Goal: Information Seeking & Learning: Understand process/instructions

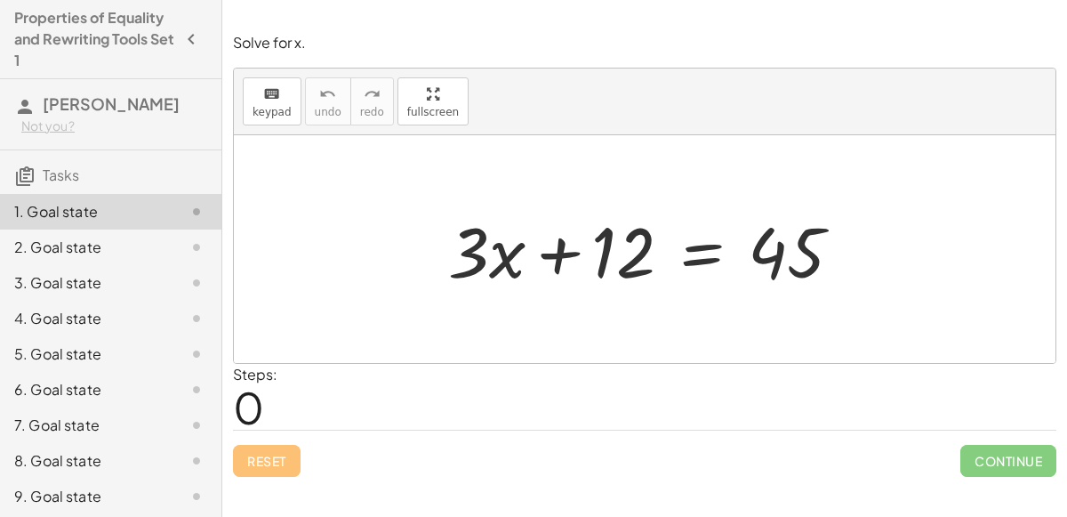
click at [500, 268] on div at bounding box center [652, 250] width 426 height 92
click at [556, 253] on div at bounding box center [652, 250] width 426 height 92
click at [719, 250] on div at bounding box center [652, 250] width 426 height 92
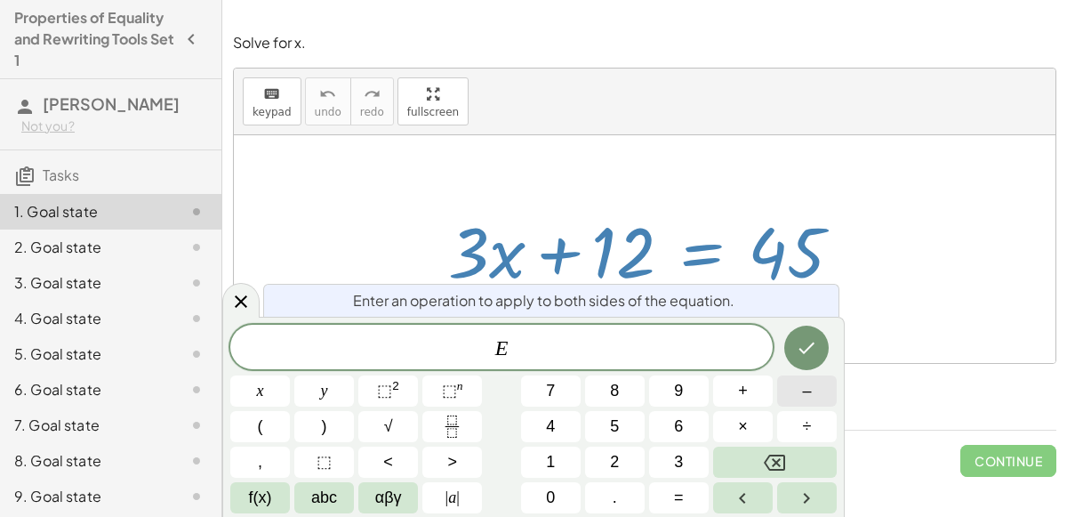
click at [802, 401] on span "–" at bounding box center [806, 391] width 9 height 24
click at [567, 463] on button "1" at bounding box center [551, 461] width 60 height 31
click at [614, 467] on span "2" at bounding box center [614, 462] width 9 height 24
click at [798, 355] on icon "Done" at bounding box center [806, 347] width 21 height 21
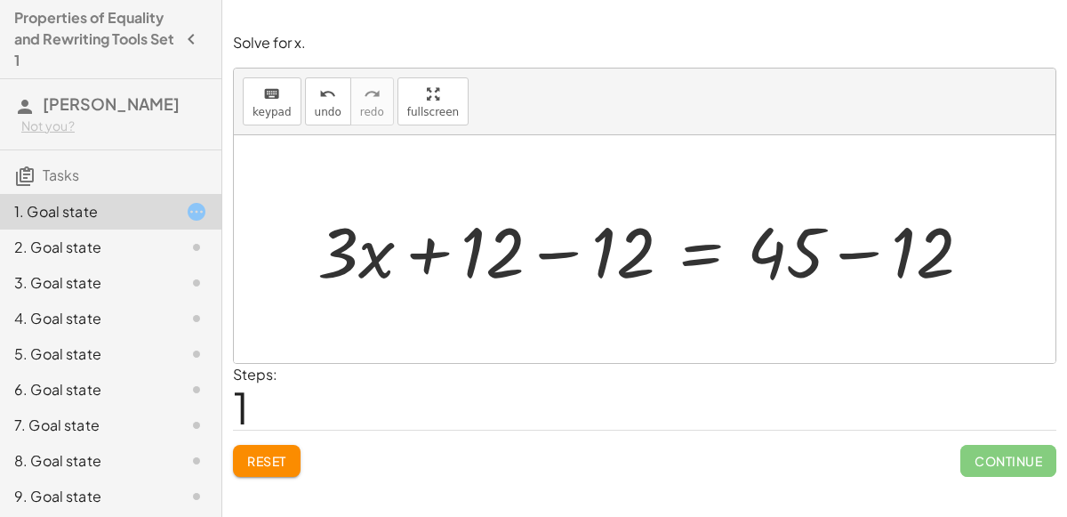
click at [571, 251] on div at bounding box center [652, 250] width 686 height 92
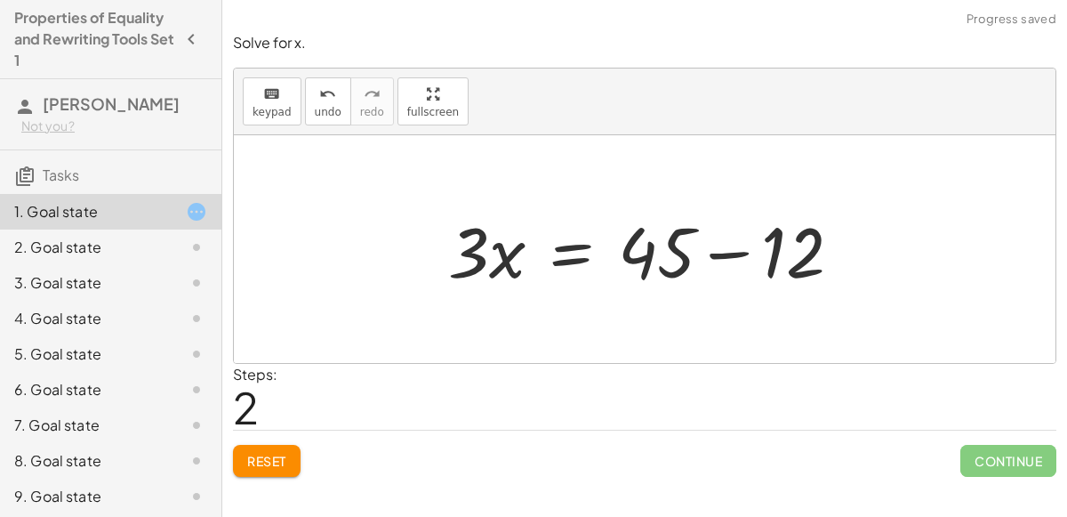
click at [712, 254] on div at bounding box center [652, 250] width 426 height 92
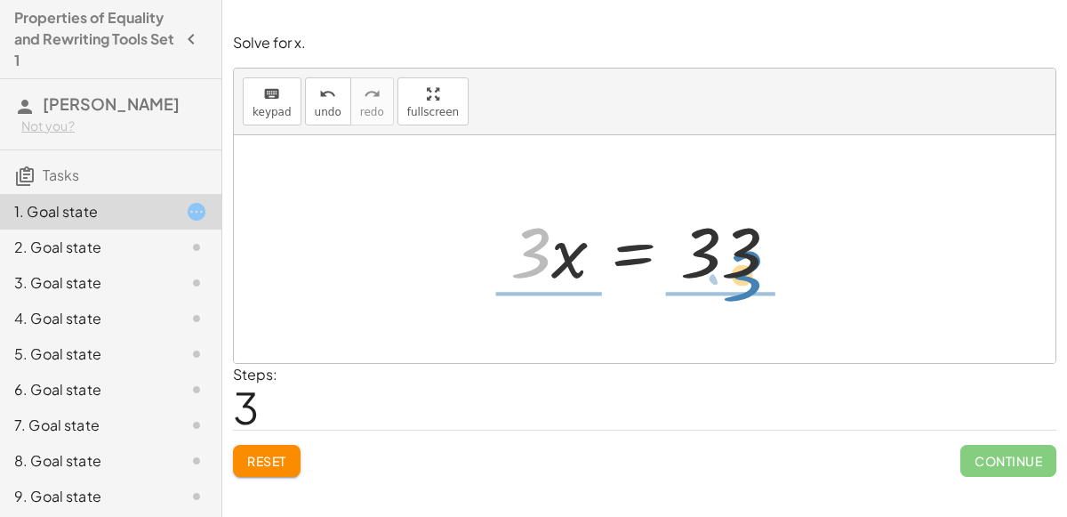
drag, startPoint x: 526, startPoint y: 252, endPoint x: 735, endPoint y: 271, distance: 209.9
click at [735, 271] on div at bounding box center [651, 250] width 300 height 92
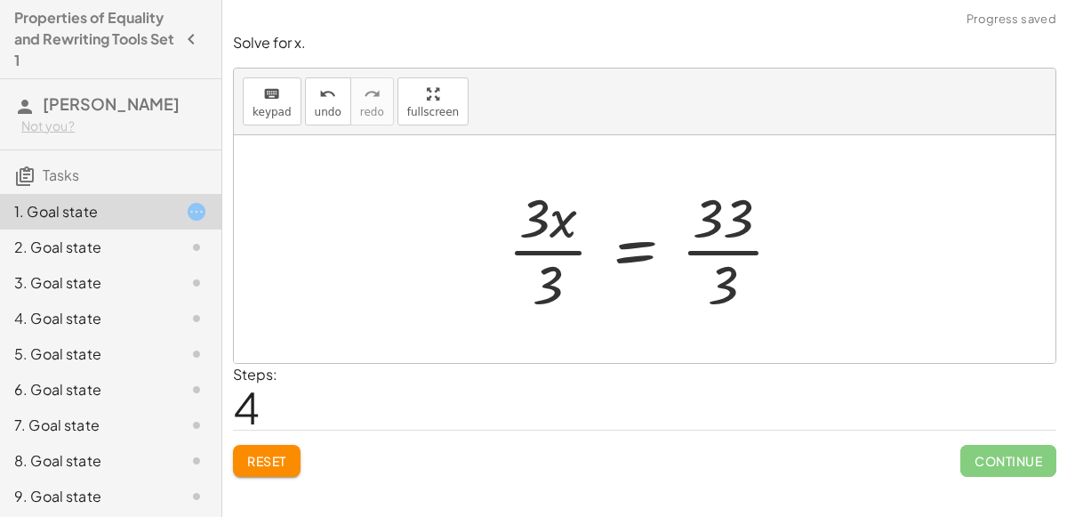
click at [723, 253] on div at bounding box center [652, 248] width 306 height 137
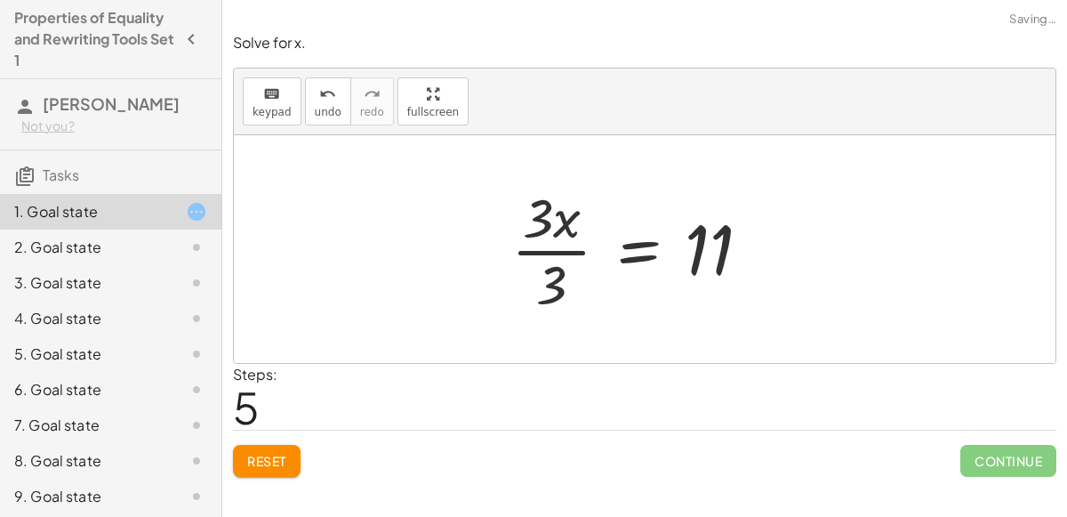
click at [553, 250] on div at bounding box center [637, 248] width 271 height 137
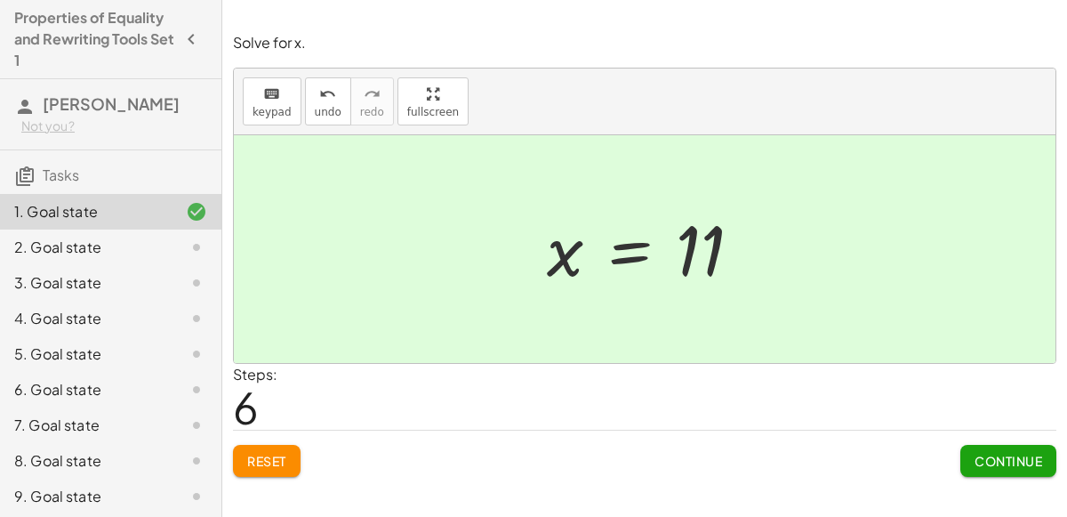
click at [1019, 455] on span "Continue" at bounding box center [1008, 461] width 68 height 16
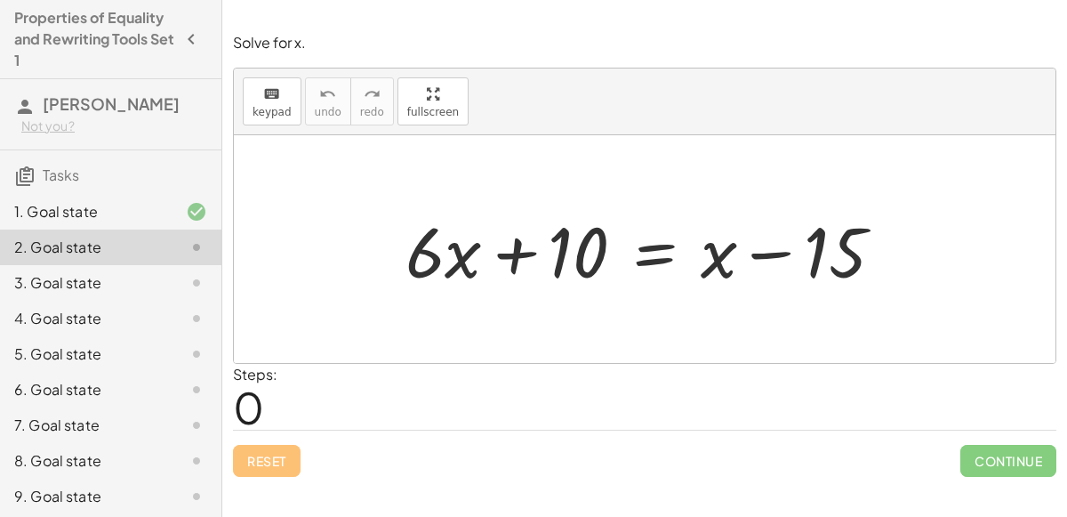
click at [519, 250] on div at bounding box center [651, 250] width 509 height 92
click at [661, 258] on div at bounding box center [651, 250] width 509 height 92
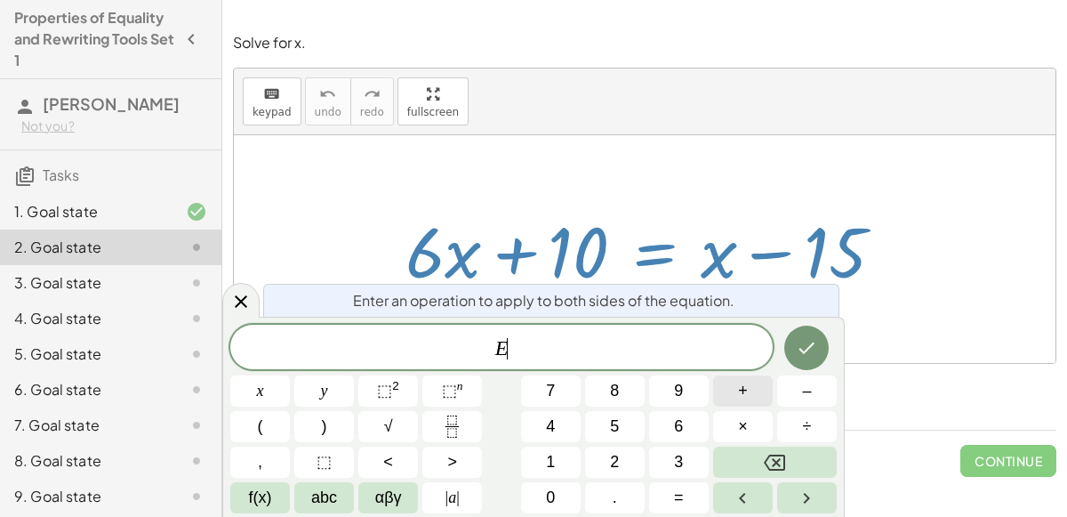
click at [742, 391] on span "+" at bounding box center [743, 391] width 10 height 24
click at [554, 455] on span "1" at bounding box center [550, 462] width 9 height 24
click at [611, 435] on span "5" at bounding box center [614, 426] width 9 height 24
click at [814, 362] on button "Done" at bounding box center [806, 347] width 44 height 44
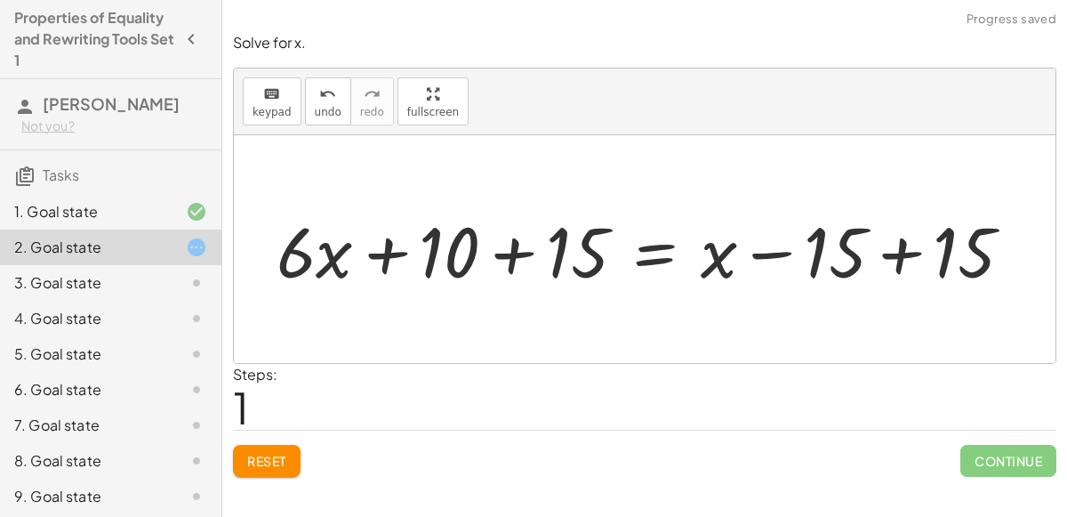
click at [891, 269] on div at bounding box center [652, 250] width 768 height 92
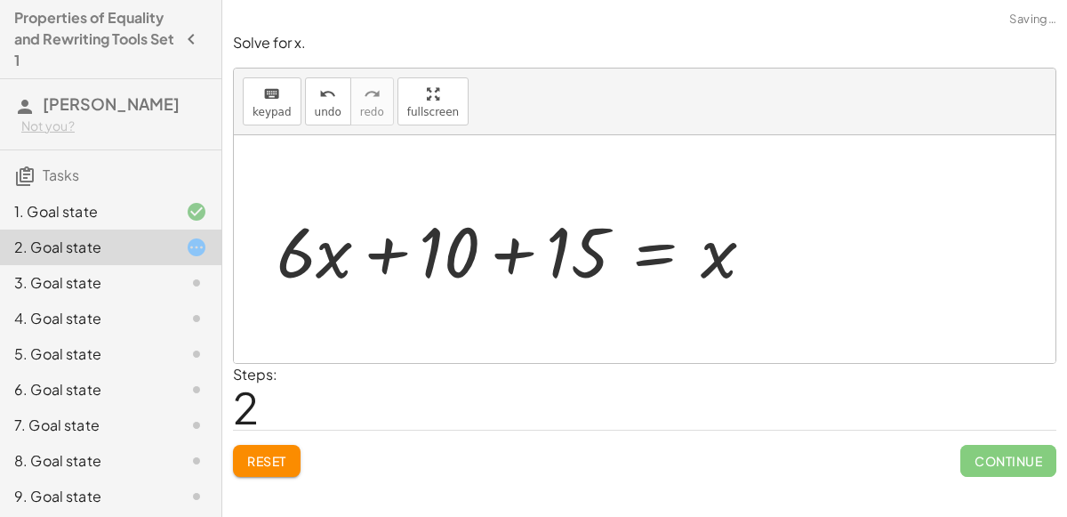
click at [515, 253] on div at bounding box center [522, 250] width 509 height 92
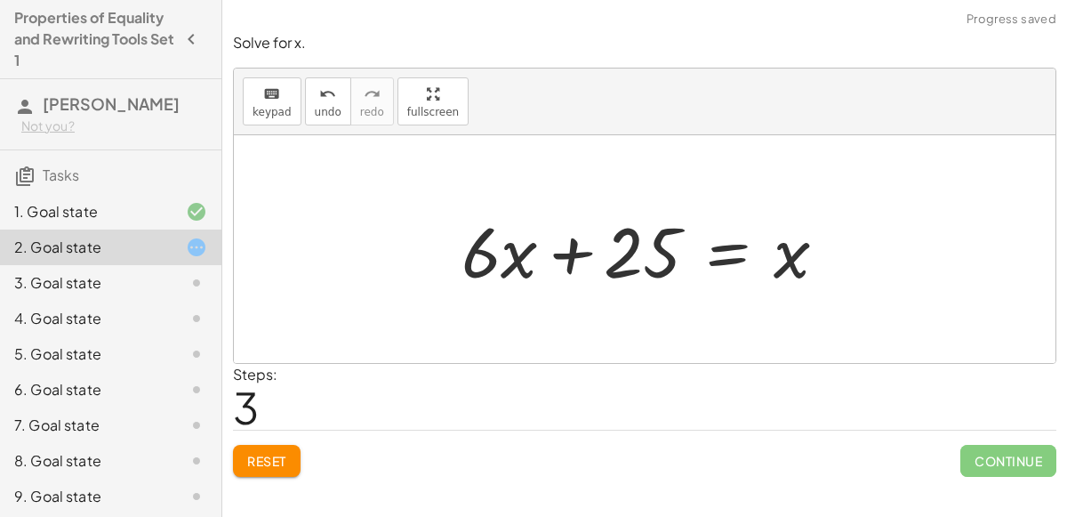
click at [727, 240] on div at bounding box center [651, 250] width 397 height 92
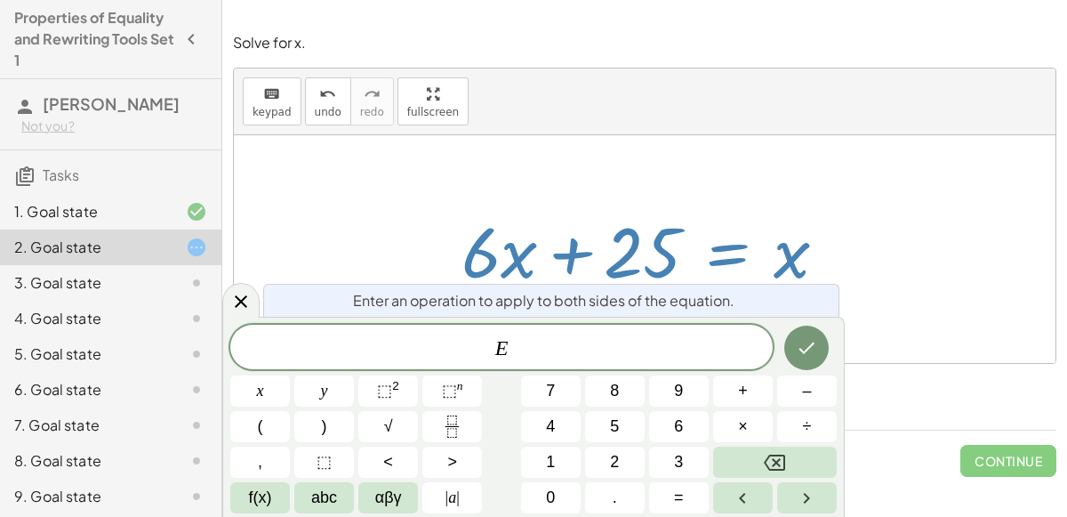
click at [804, 61] on div "Solve for x. keyboard keypad undo undo redo redo fullscreen + · 6 · x + 10 = + …" at bounding box center [644, 254] width 845 height 465
click at [319, 93] on icon "undo" at bounding box center [327, 94] width 17 height 21
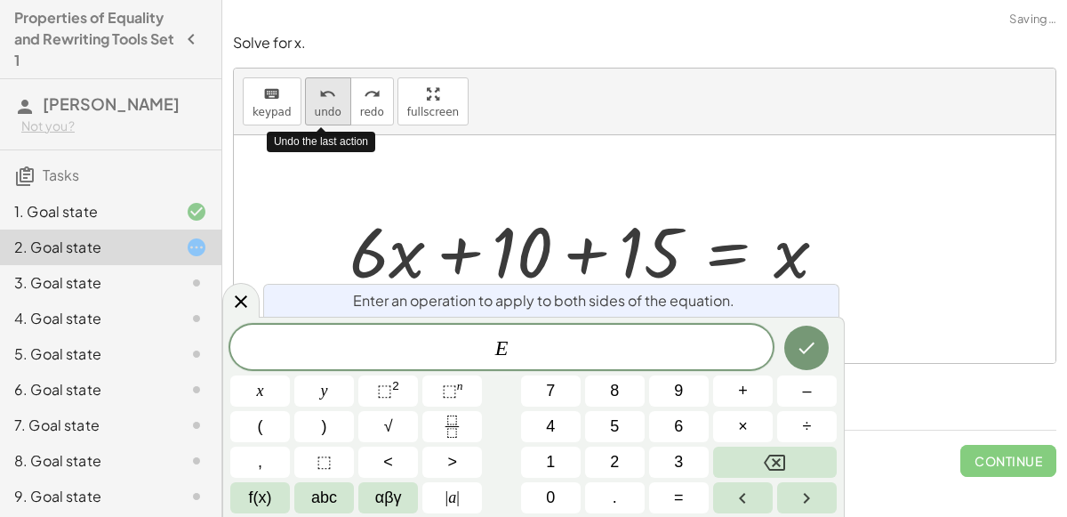
click at [319, 94] on icon "undo" at bounding box center [327, 94] width 17 height 21
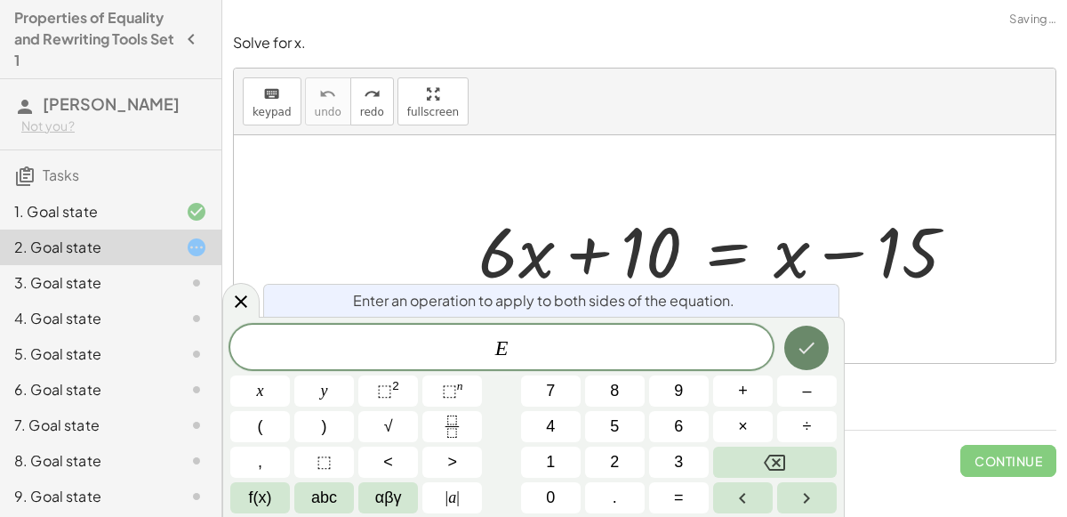
click at [812, 344] on icon "Done" at bounding box center [807, 348] width 16 height 12
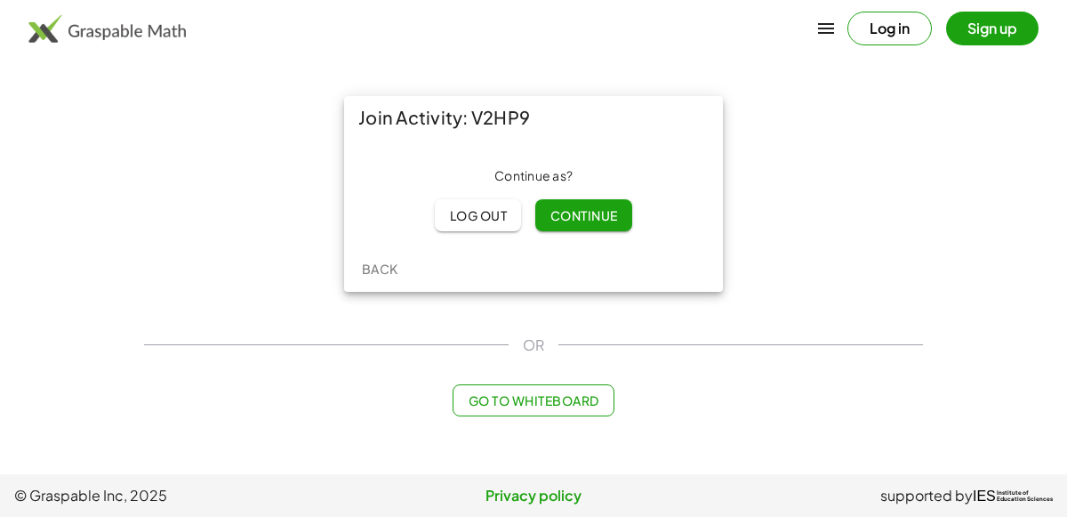
click at [553, 221] on span "Continue" at bounding box center [583, 215] width 68 height 16
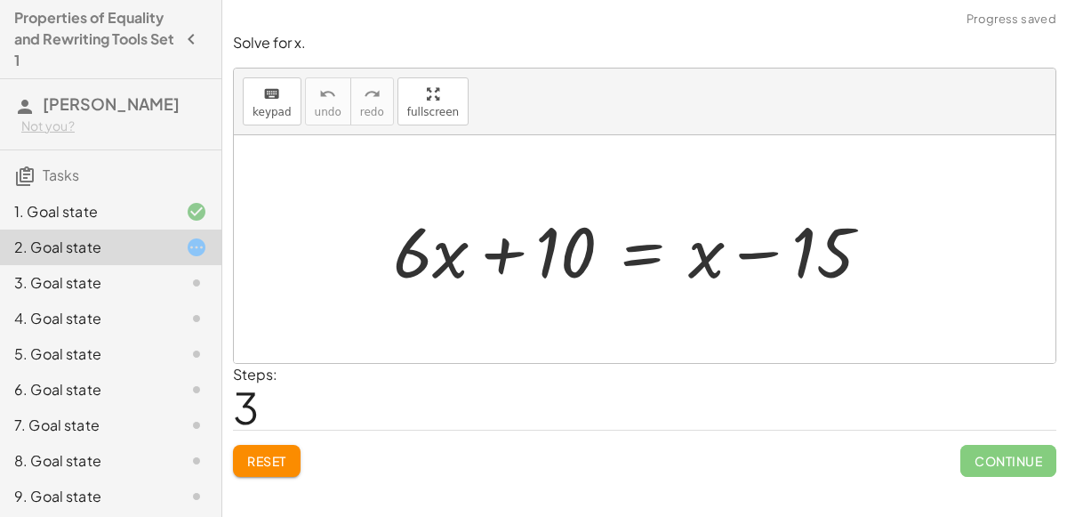
click at [271, 454] on span "Reset" at bounding box center [266, 461] width 39 height 16
click at [651, 247] on div at bounding box center [638, 250] width 509 height 92
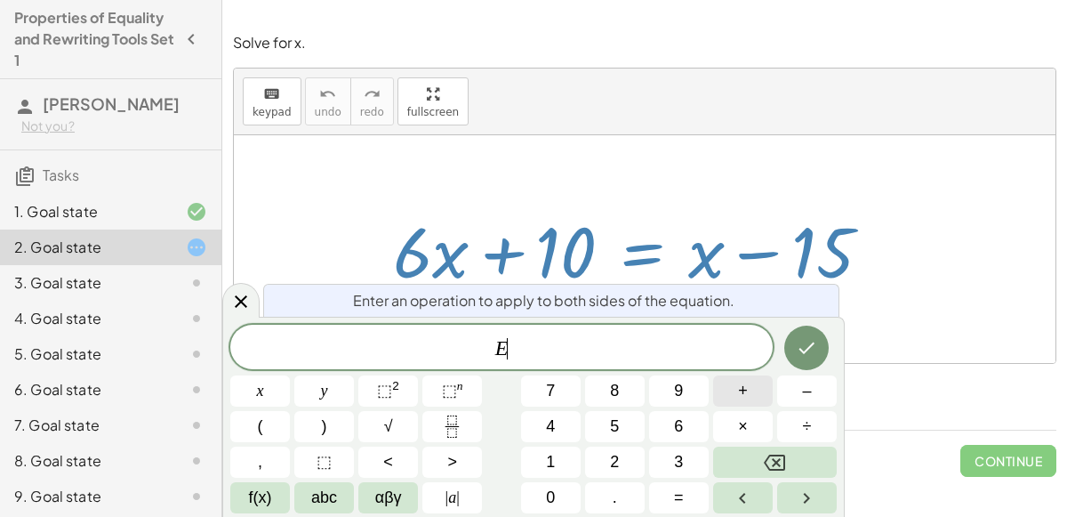
click at [735, 385] on button "+" at bounding box center [743, 390] width 60 height 31
click at [555, 475] on button "1" at bounding box center [551, 461] width 60 height 31
click at [619, 436] on span "5" at bounding box center [614, 426] width 9 height 24
click at [811, 356] on icon "Done" at bounding box center [806, 347] width 21 height 21
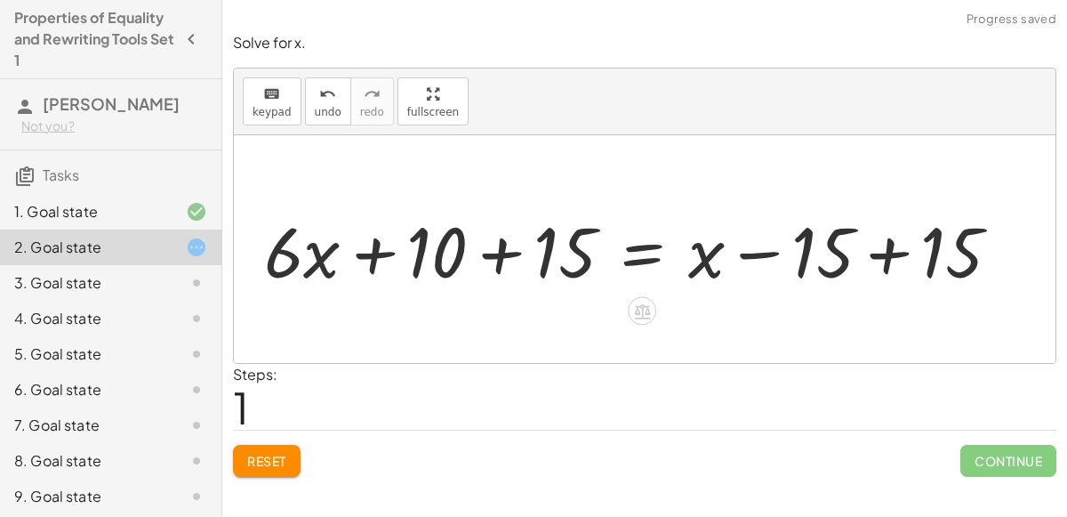
click at [893, 245] on div at bounding box center [639, 250] width 768 height 92
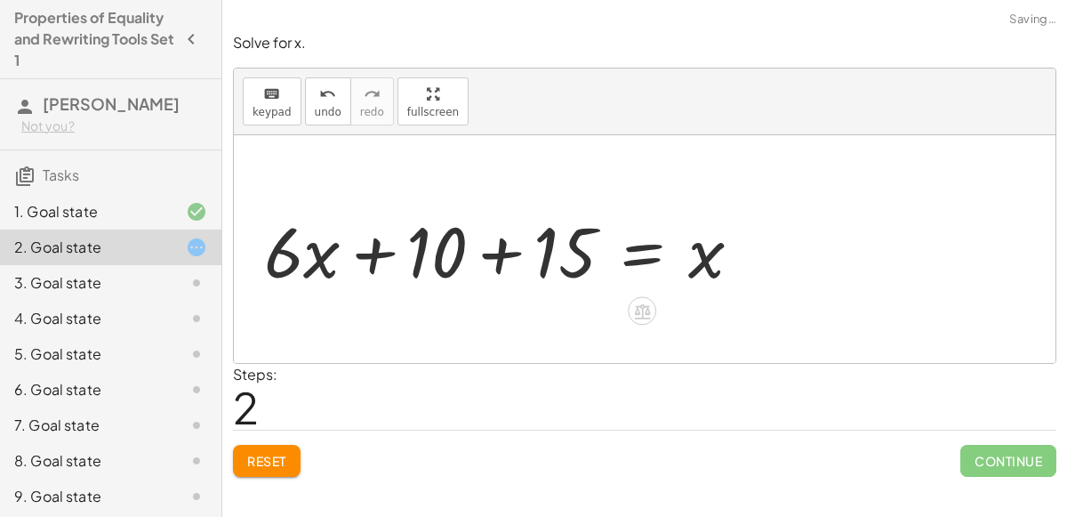
click at [494, 250] on div at bounding box center [509, 250] width 509 height 92
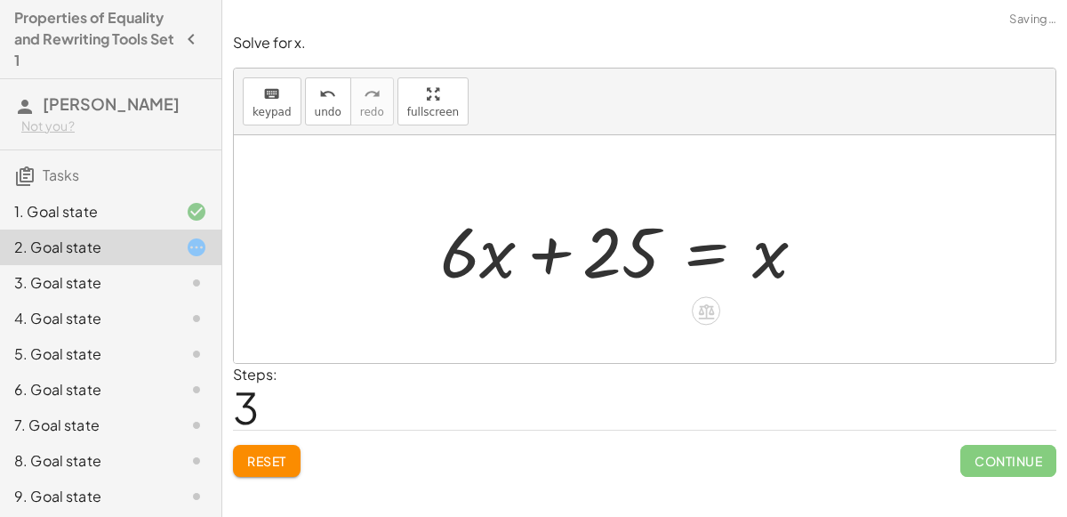
click at [646, 251] on div at bounding box center [629, 250] width 397 height 92
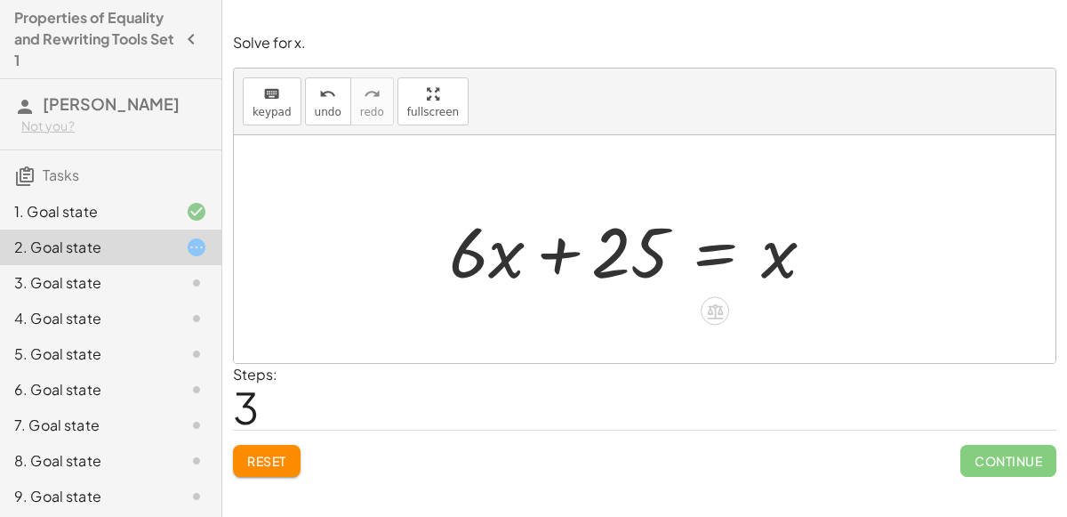
click at [709, 252] on div at bounding box center [638, 250] width 397 height 92
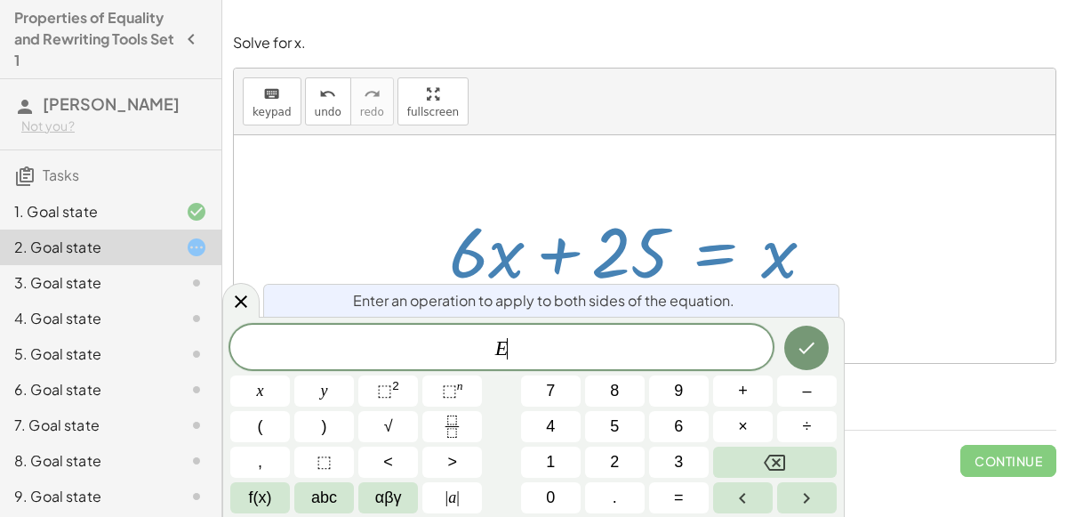
click at [797, 369] on div at bounding box center [807, 348] width 60 height 46
click at [806, 379] on span "–" at bounding box center [806, 391] width 9 height 24
click at [273, 395] on button "x" at bounding box center [260, 390] width 60 height 31
click at [797, 357] on icon "Done" at bounding box center [806, 347] width 21 height 21
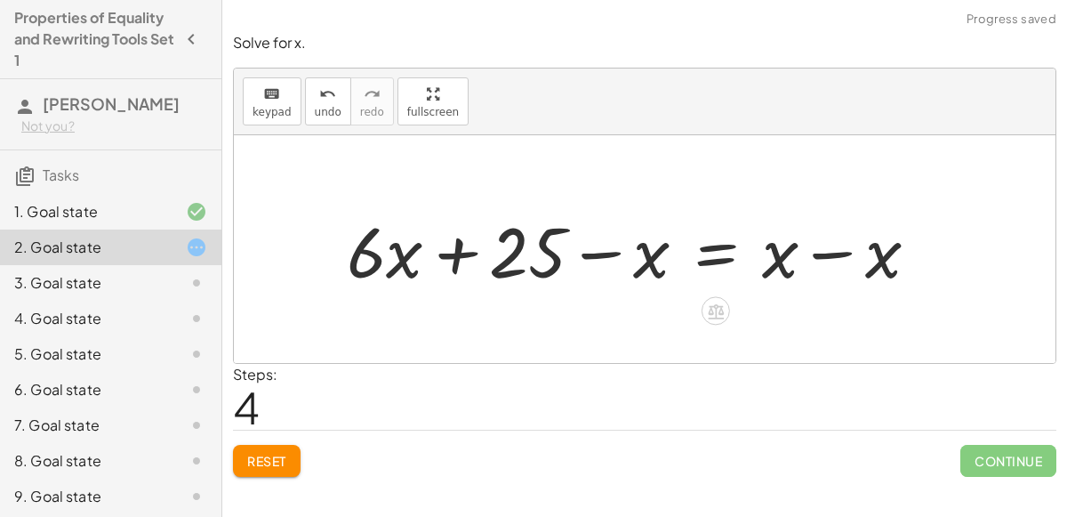
click at [828, 259] on div at bounding box center [640, 250] width 604 height 92
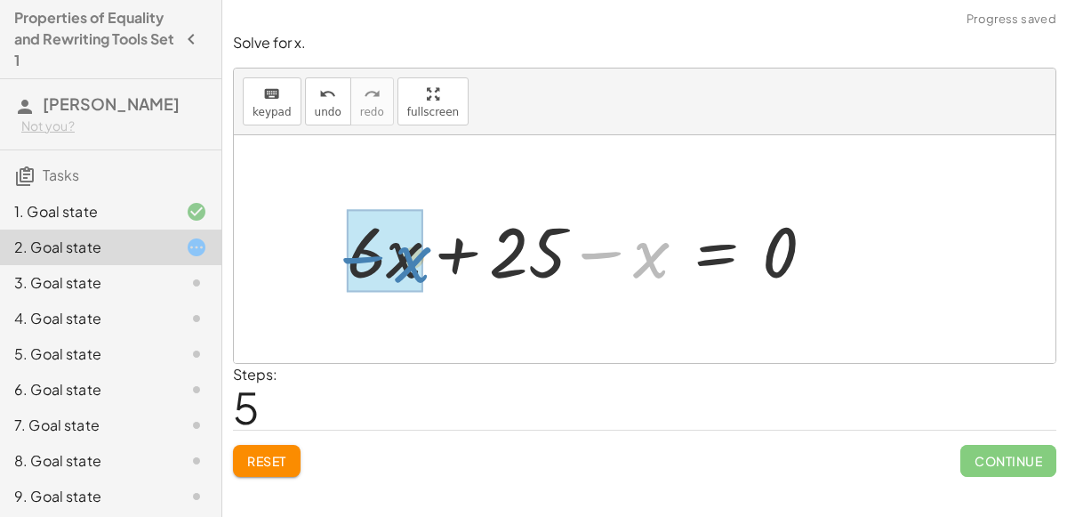
drag, startPoint x: 650, startPoint y: 261, endPoint x: 407, endPoint y: 265, distance: 242.8
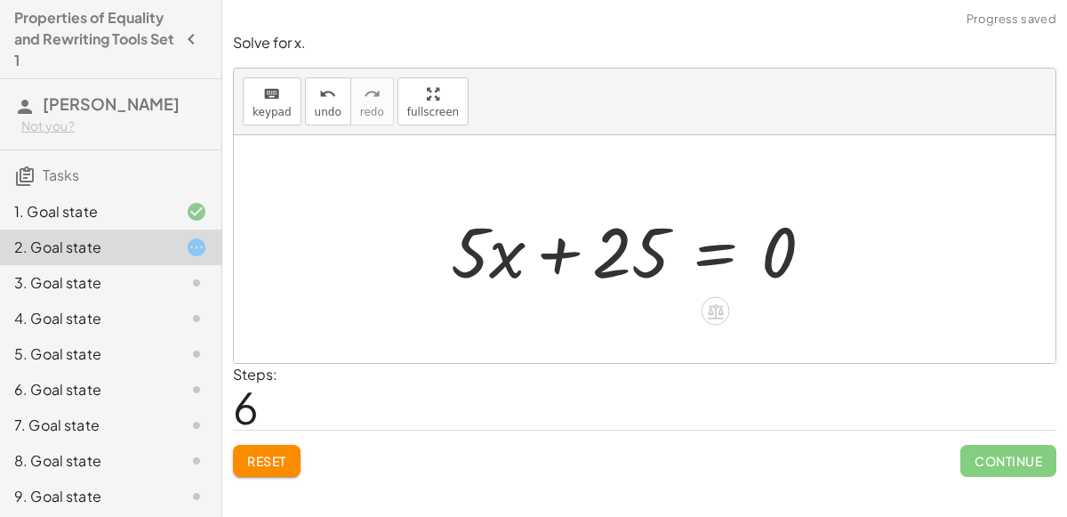
click at [708, 260] on div at bounding box center [639, 250] width 395 height 92
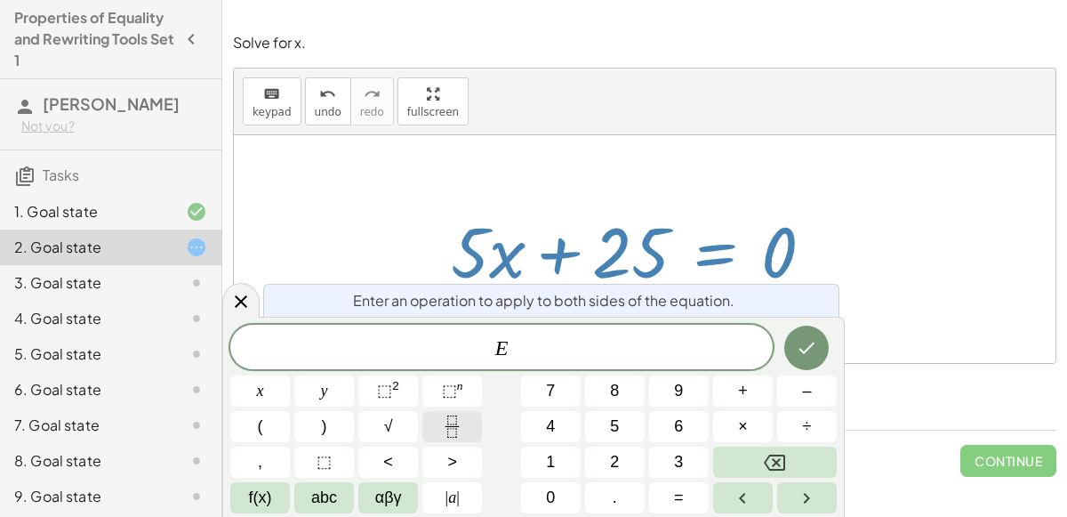
click at [454, 423] on icon "Fraction" at bounding box center [452, 426] width 22 height 22
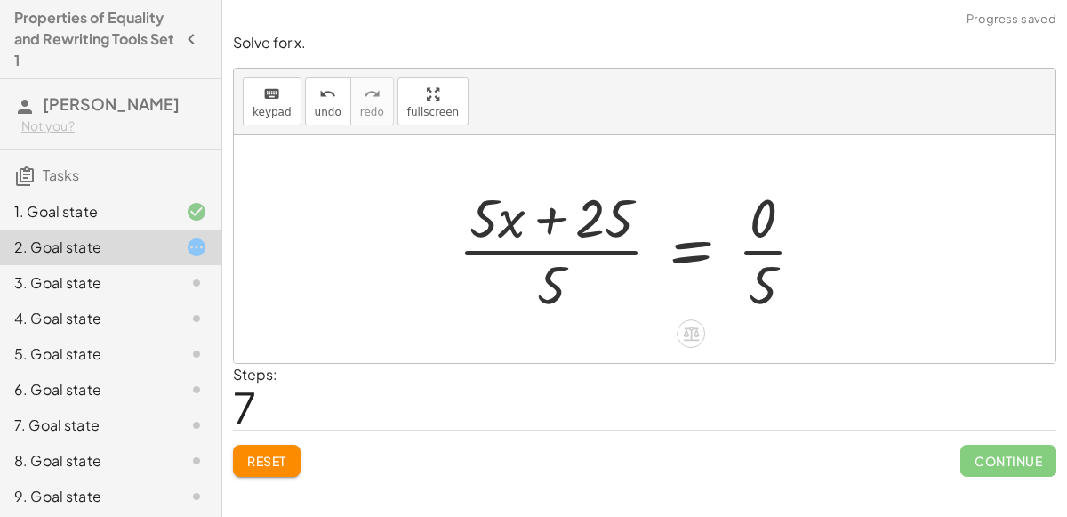
click at [545, 212] on div at bounding box center [639, 248] width 380 height 137
click at [569, 248] on div at bounding box center [639, 248] width 380 height 137
click at [283, 445] on button "Reset" at bounding box center [267, 461] width 68 height 32
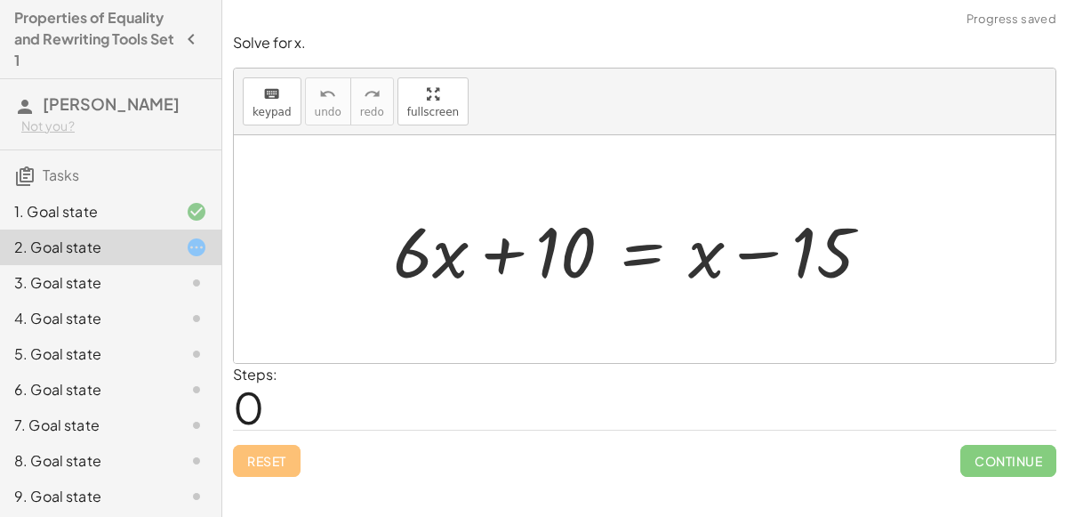
click at [152, 284] on div "3. Goal state" at bounding box center [85, 282] width 143 height 21
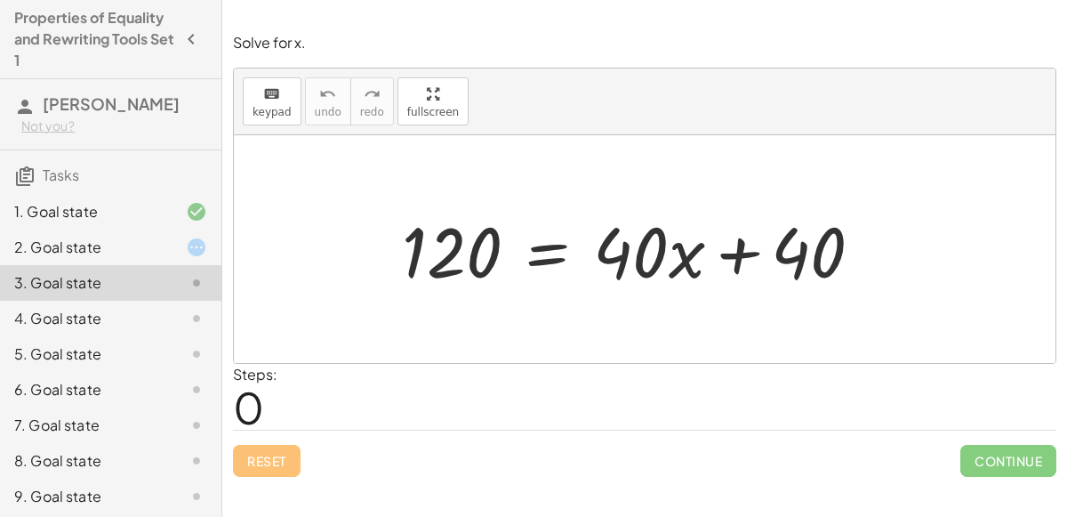
click at [555, 264] on div at bounding box center [639, 250] width 493 height 92
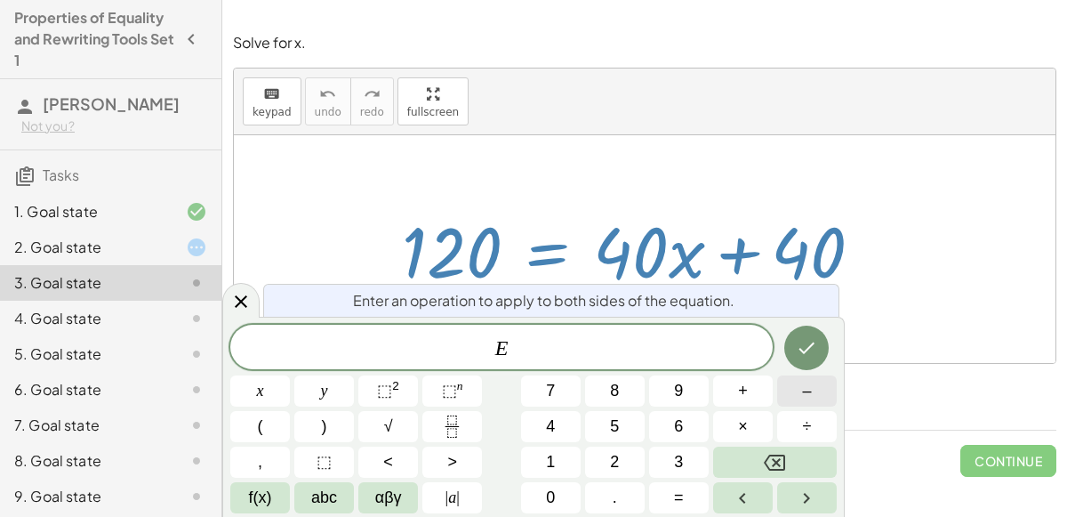
click at [793, 396] on button "–" at bounding box center [807, 390] width 60 height 31
click at [551, 429] on span "4" at bounding box center [550, 426] width 9 height 24
click at [572, 497] on button "0" at bounding box center [551, 497] width 60 height 31
click at [816, 331] on button "Done" at bounding box center [806, 347] width 44 height 44
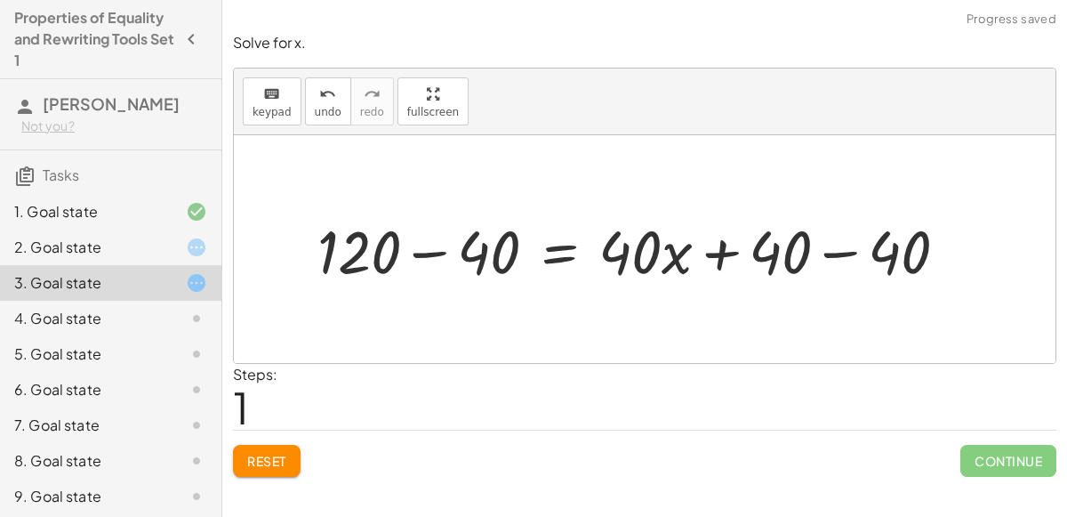
click at [819, 269] on div at bounding box center [640, 249] width 662 height 78
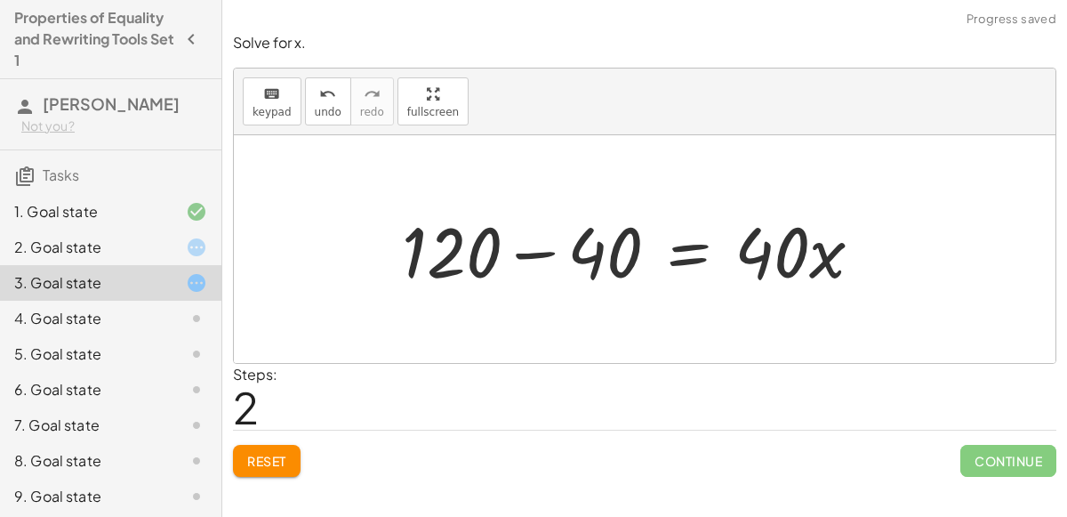
click at [558, 258] on div at bounding box center [639, 250] width 493 height 92
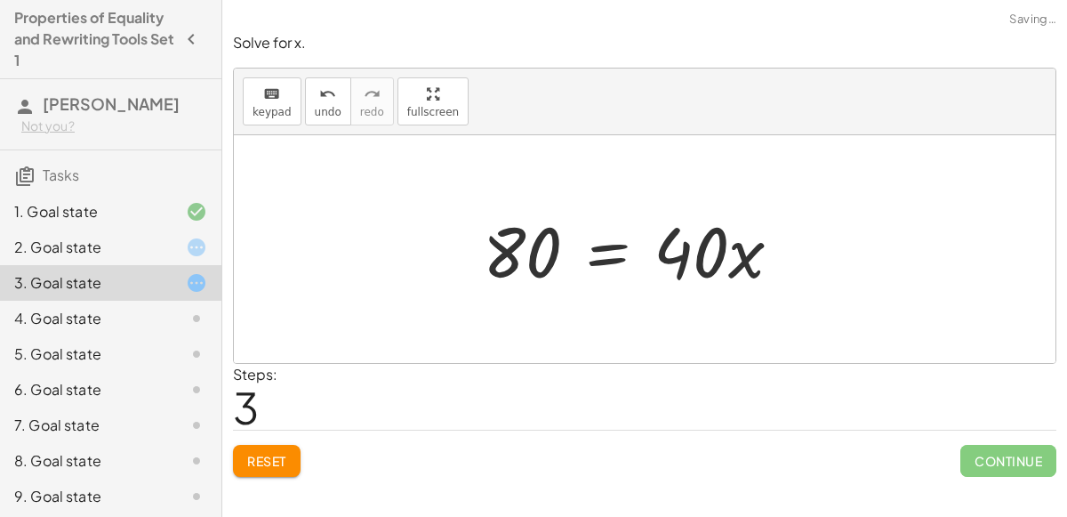
click at [611, 263] on div at bounding box center [639, 250] width 331 height 92
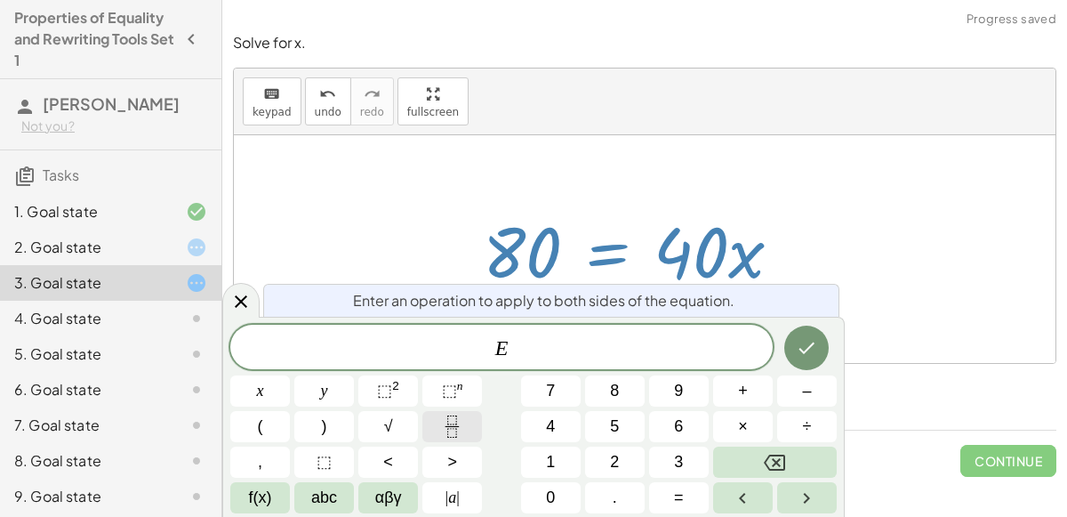
click at [457, 418] on icon "Fraction" at bounding box center [452, 426] width 22 height 22
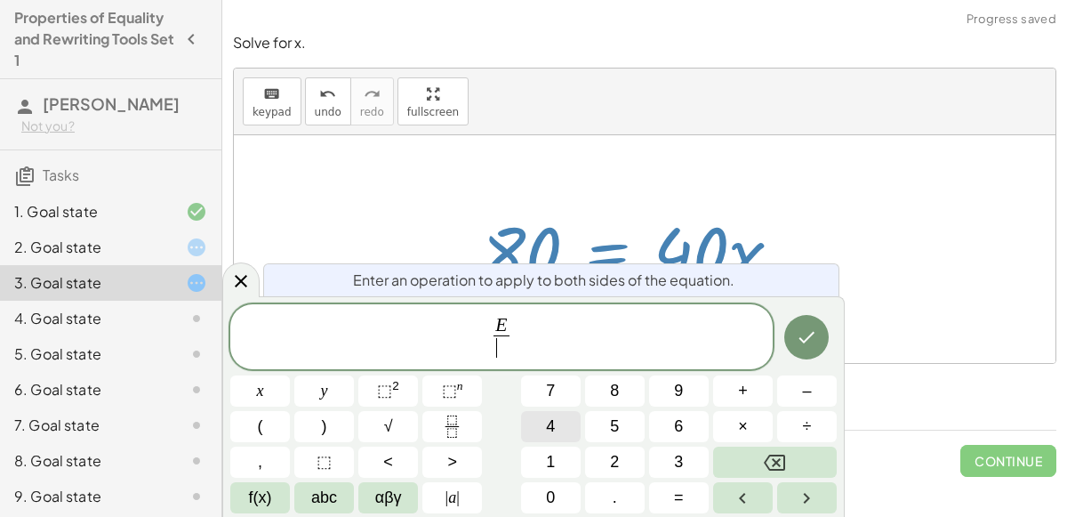
click at [567, 429] on button "4" at bounding box center [551, 426] width 60 height 31
click at [571, 486] on button "0" at bounding box center [551, 497] width 60 height 31
click at [823, 345] on button "Done" at bounding box center [806, 337] width 44 height 44
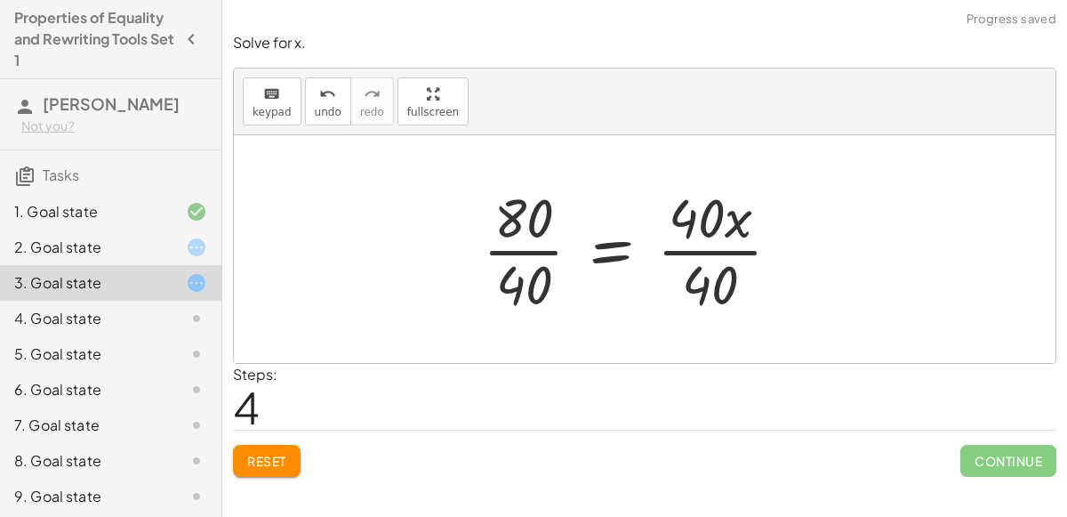
click at [746, 248] on div at bounding box center [639, 248] width 330 height 137
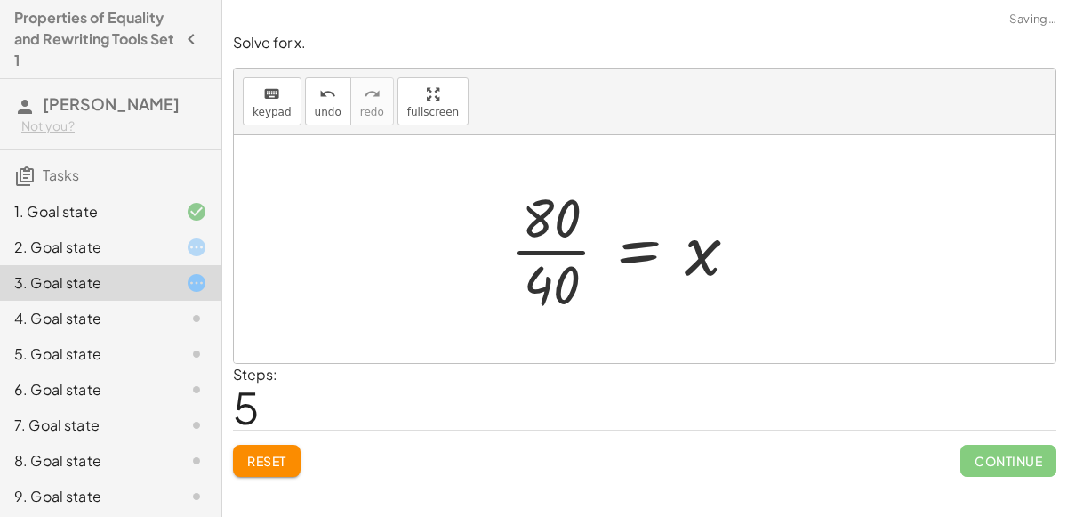
click at [515, 248] on div at bounding box center [631, 248] width 260 height 137
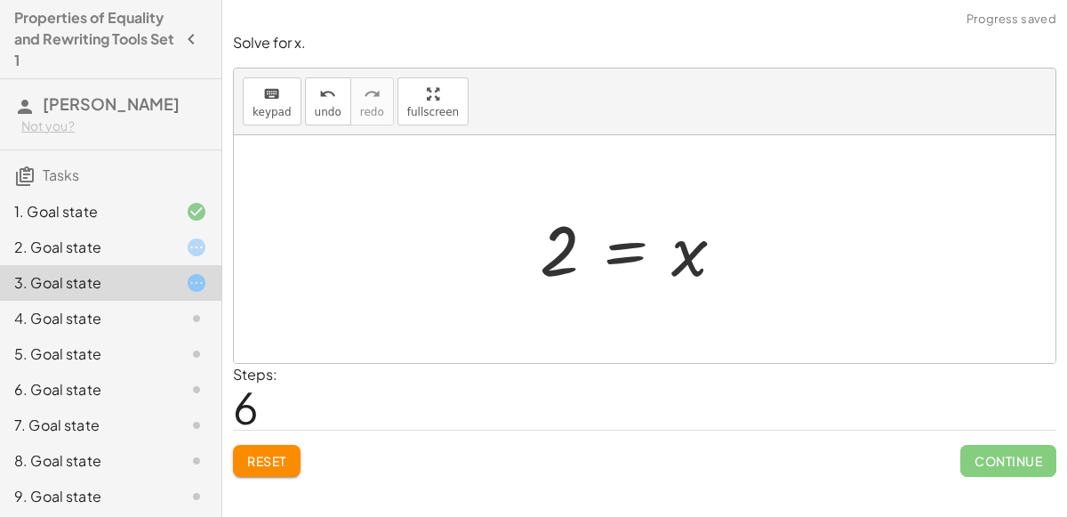
click at [705, 246] on div at bounding box center [639, 249] width 217 height 88
drag, startPoint x: 689, startPoint y: 245, endPoint x: 555, endPoint y: 237, distance: 134.5
click at [555, 237] on div at bounding box center [639, 249] width 217 height 88
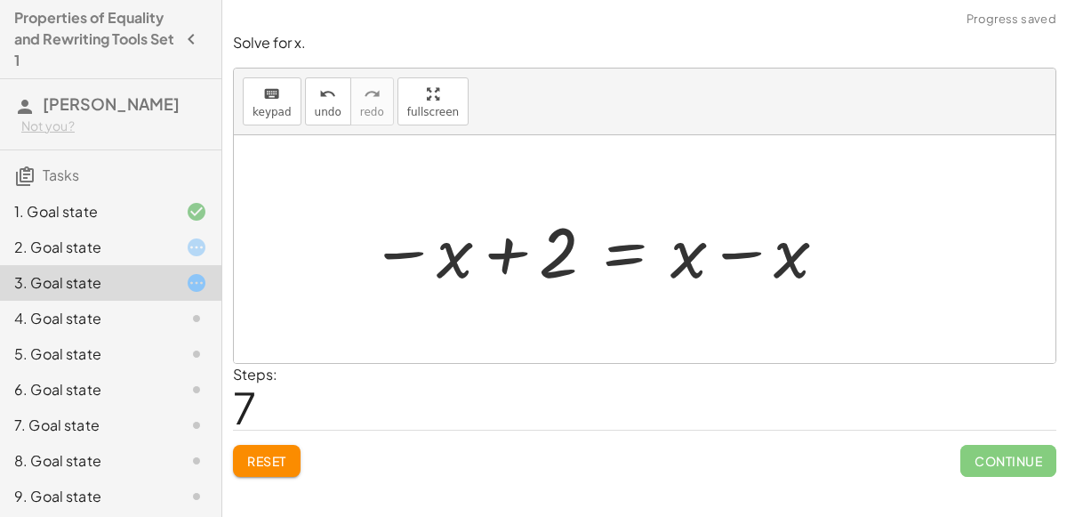
click at [421, 245] on div at bounding box center [599, 250] width 477 height 92
click at [522, 264] on div at bounding box center [599, 250] width 477 height 92
click at [325, 102] on icon "undo" at bounding box center [327, 94] width 17 height 21
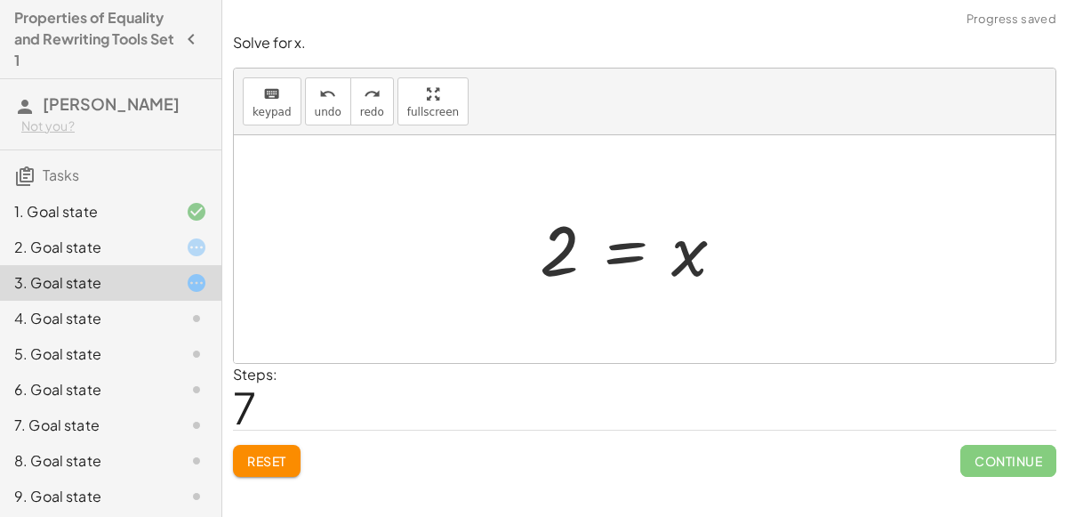
click at [277, 453] on span "Reset" at bounding box center [266, 461] width 39 height 16
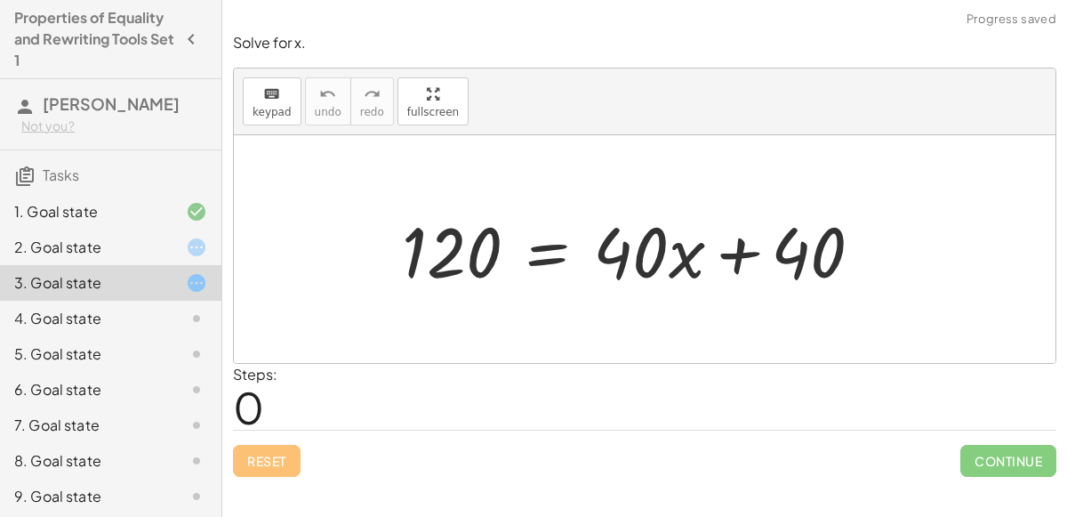
click at [177, 248] on div at bounding box center [182, 247] width 50 height 21
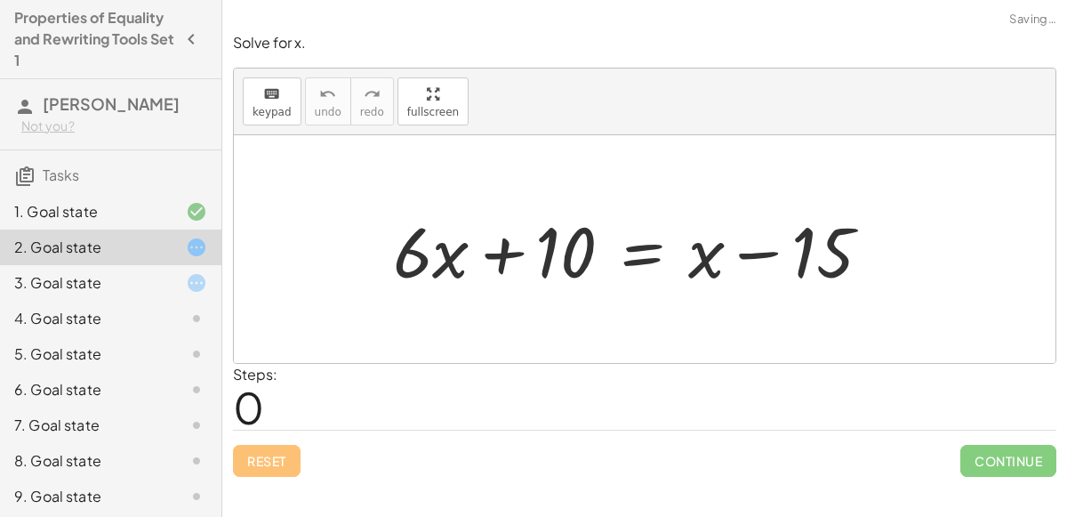
click at [277, 469] on div "Reset Continue" at bounding box center [644, 452] width 823 height 47
